Goal: Check status: Check status

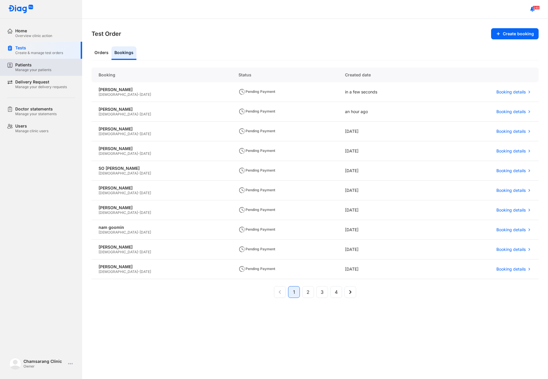
drag, startPoint x: 50, startPoint y: 71, endPoint x: 71, endPoint y: 76, distance: 21.6
click at [50, 71] on div "Manage your patients" at bounding box center [33, 70] width 36 height 5
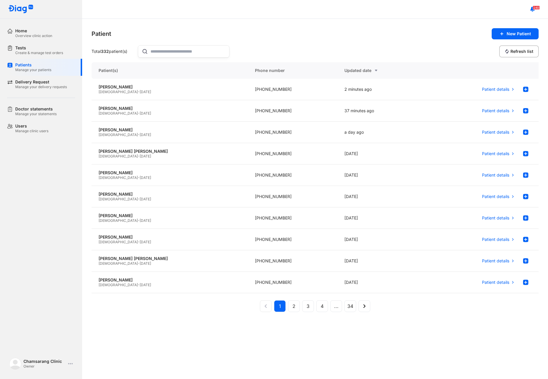
click at [154, 56] on input "text" at bounding box center [188, 51] width 75 height 12
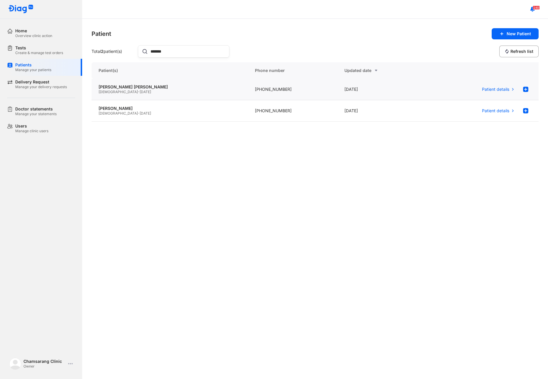
type input "*******"
click at [130, 92] on div "Male - 16/04/1978" at bounding box center [170, 92] width 142 height 5
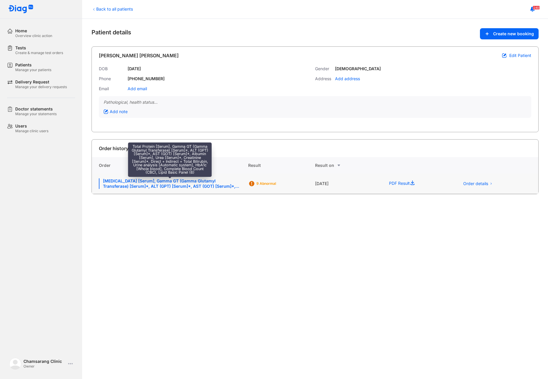
click at [198, 188] on div "Total Protein [Serum], Gamma GT (Gamma Glutamyl Transferase) [Serum]*, ALT (GPT…" at bounding box center [170, 183] width 142 height 11
click at [218, 184] on div "Total Protein [Serum], Gamma GT (Gamma Glutamyl Transferase) [Serum]*, ALT (GPT…" at bounding box center [170, 183] width 142 height 11
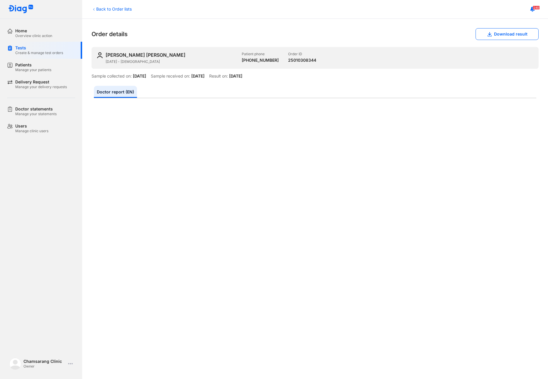
click at [116, 203] on div at bounding box center [315, 324] width 443 height 442
click at [54, 213] on div "Home Overview clinic action Tests Create & manage test orders Patients Manage y…" at bounding box center [41, 189] width 82 height 379
drag, startPoint x: 102, startPoint y: 206, endPoint x: 47, endPoint y: 225, distance: 58.7
click at [92, 213] on div "Doctor report (EN)" at bounding box center [315, 314] width 447 height 471
click at [48, 226] on div "Home Overview clinic action Tests Create & manage test orders Patients Manage y…" at bounding box center [41, 189] width 82 height 379
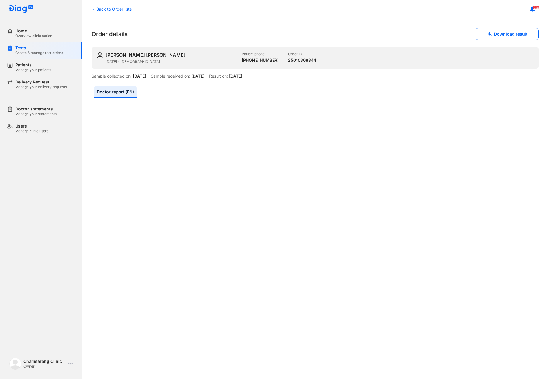
drag, startPoint x: 99, startPoint y: 216, endPoint x: 82, endPoint y: 222, distance: 18.3
click at [99, 216] on div at bounding box center [315, 324] width 443 height 442
click at [65, 226] on div "Home Overview clinic action Tests Create & manage test orders Patients Manage y…" at bounding box center [41, 189] width 82 height 379
drag, startPoint x: 120, startPoint y: 218, endPoint x: 54, endPoint y: 227, distance: 66.4
click at [113, 221] on div at bounding box center [315, 324] width 443 height 442
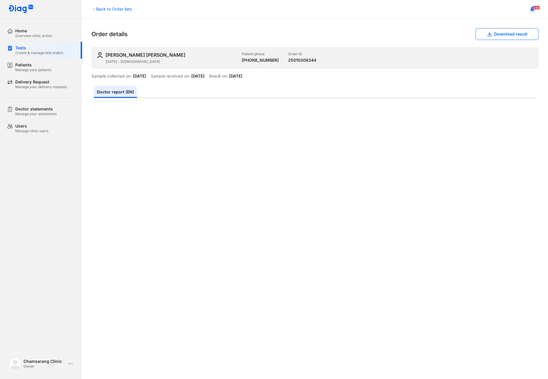
click at [44, 230] on div "Home Overview clinic action Tests Create & manage test orders Patients Manage y…" at bounding box center [41, 189] width 82 height 379
